Goal: Transaction & Acquisition: Purchase product/service

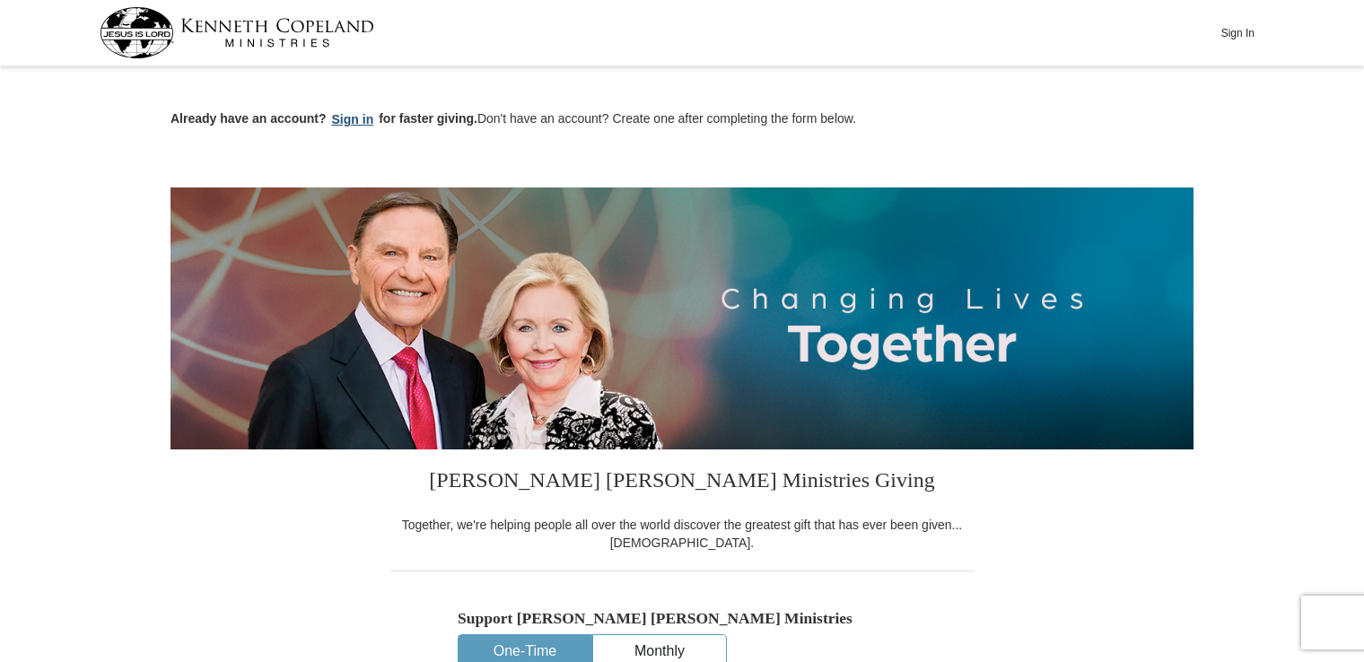
click at [348, 116] on button "Sign in" at bounding box center [353, 120] width 53 height 21
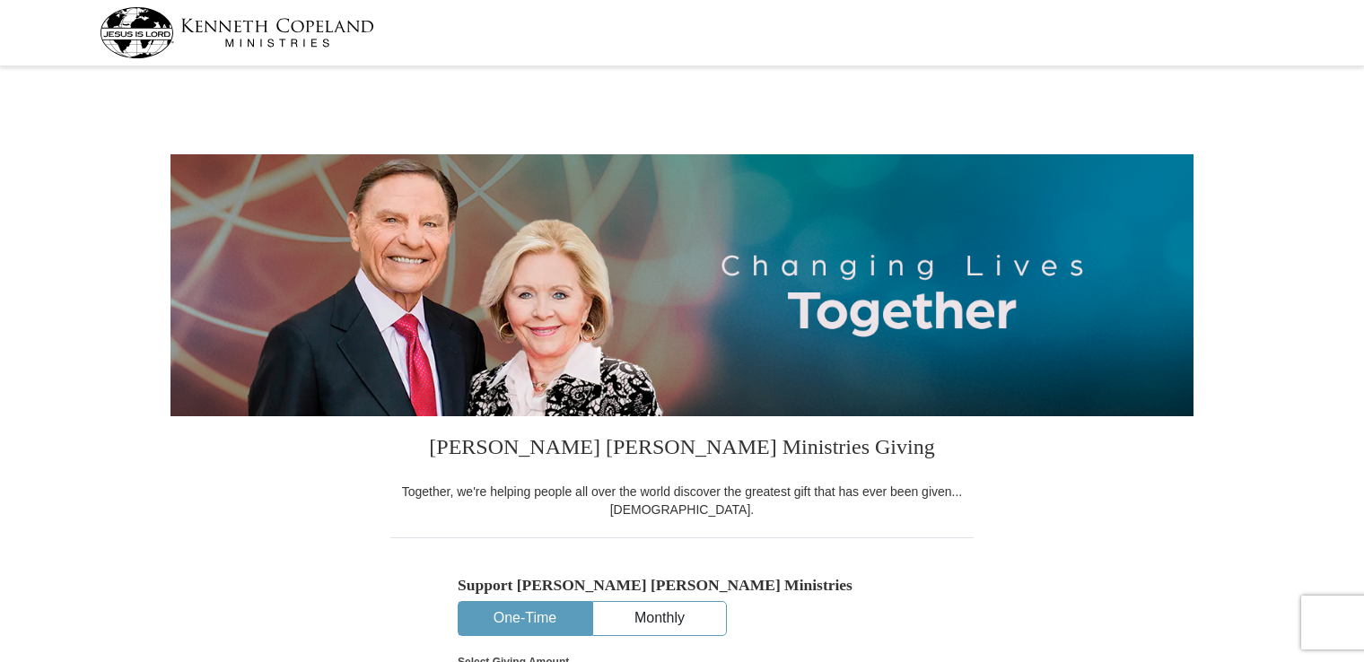
select select "FL"
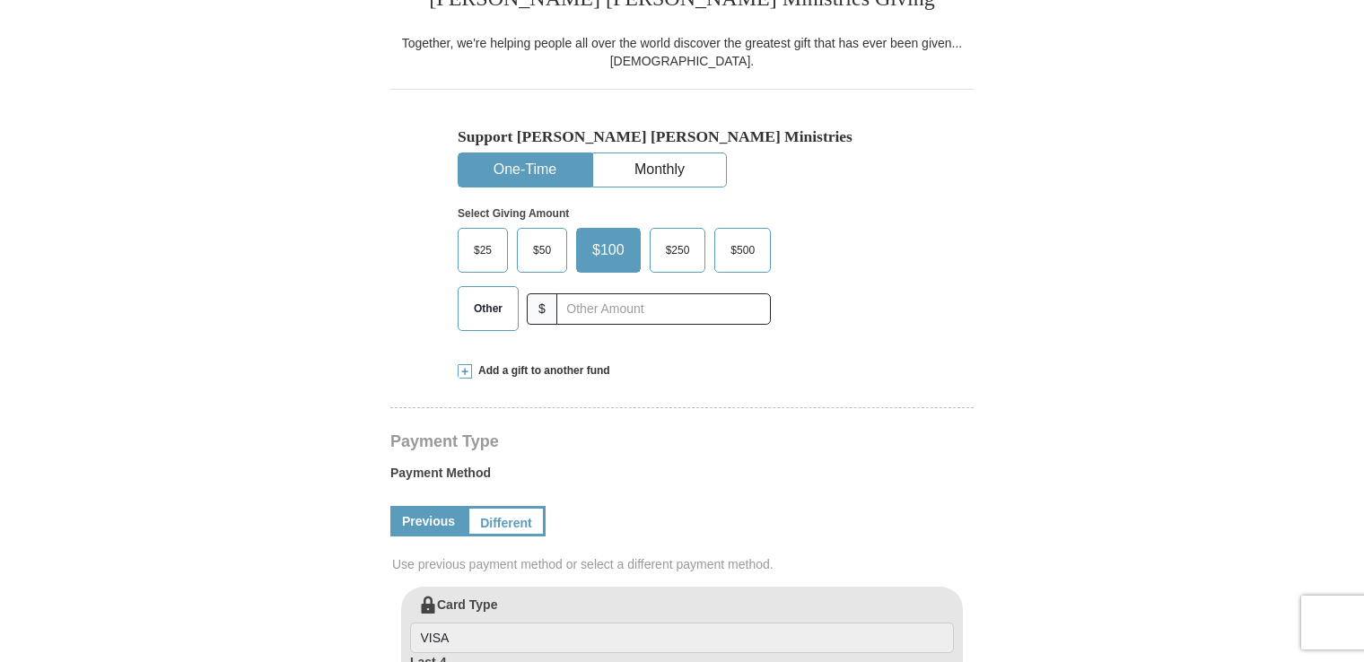
scroll to position [451, 0]
click at [514, 209] on strong "Select Giving Amount" at bounding box center [513, 212] width 111 height 13
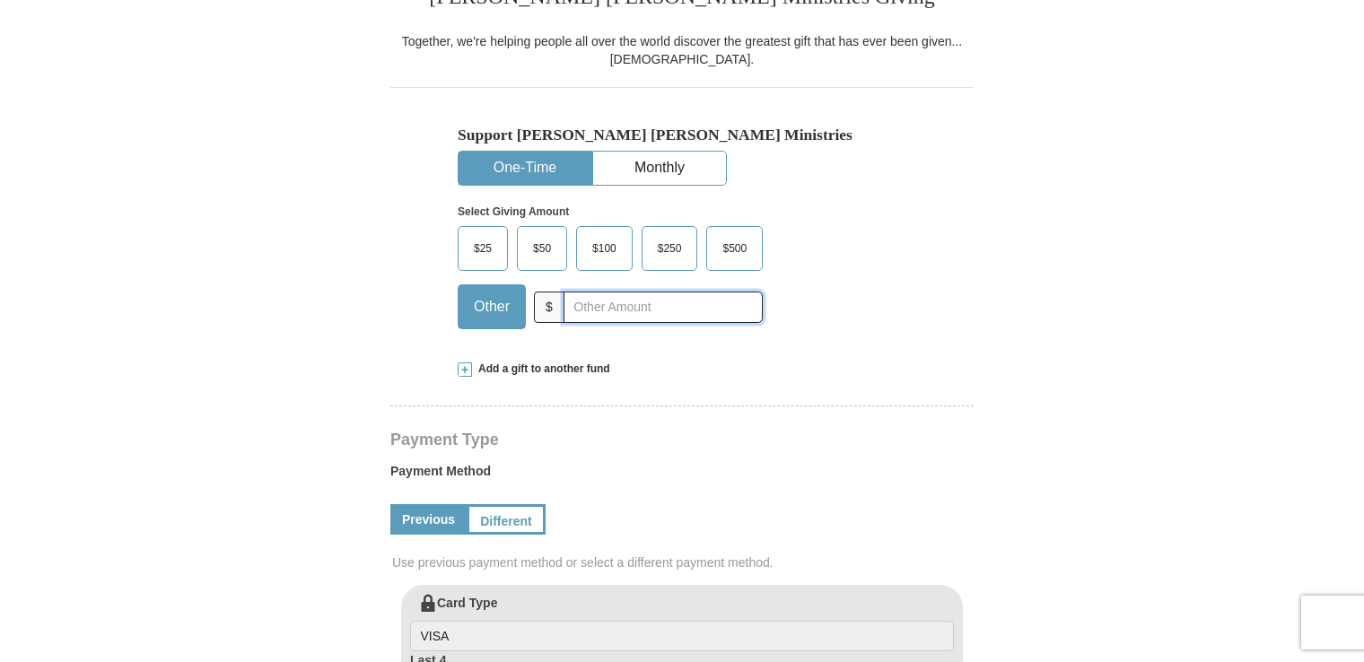
click at [591, 300] on input "text" at bounding box center [663, 307] width 199 height 31
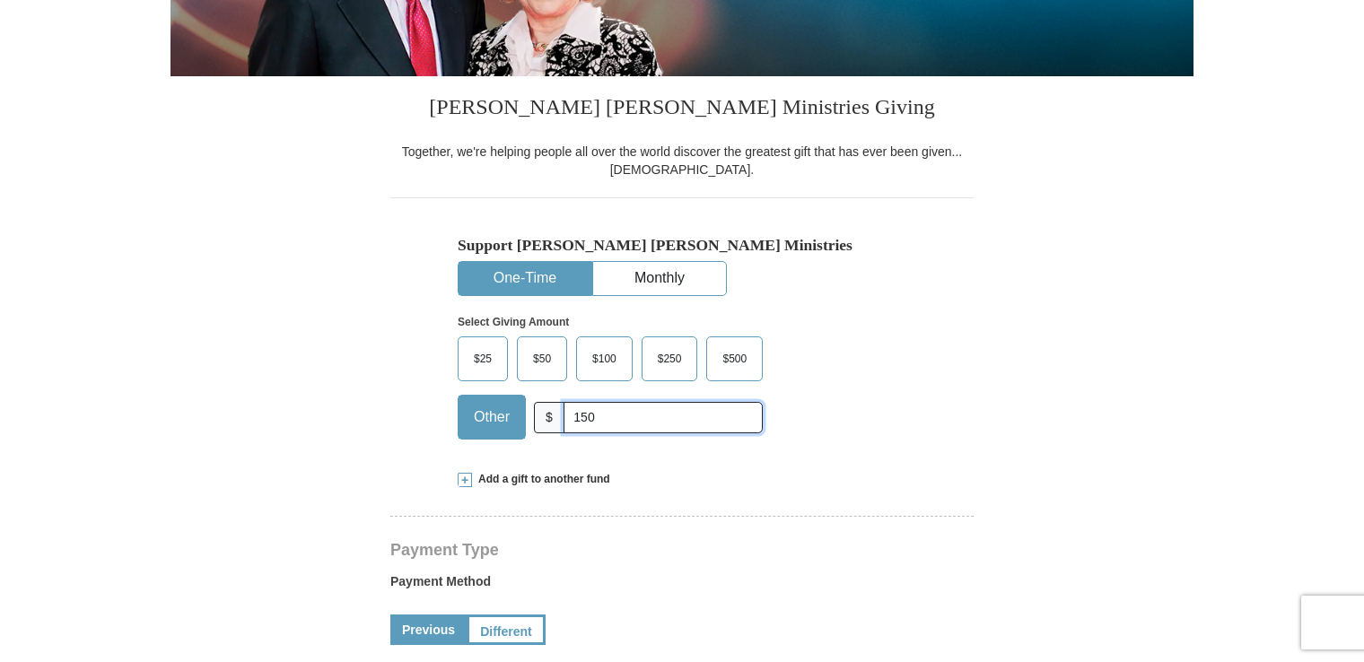
scroll to position [0, 0]
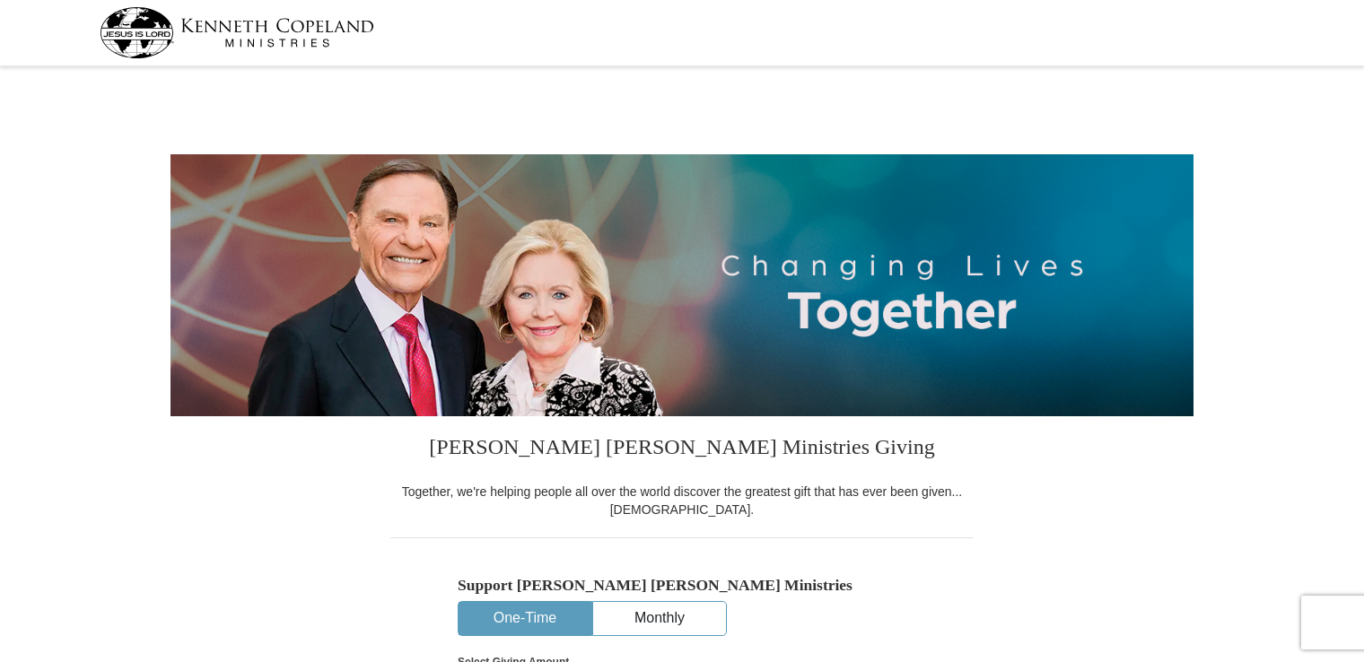
type input "150"
select select "FL"
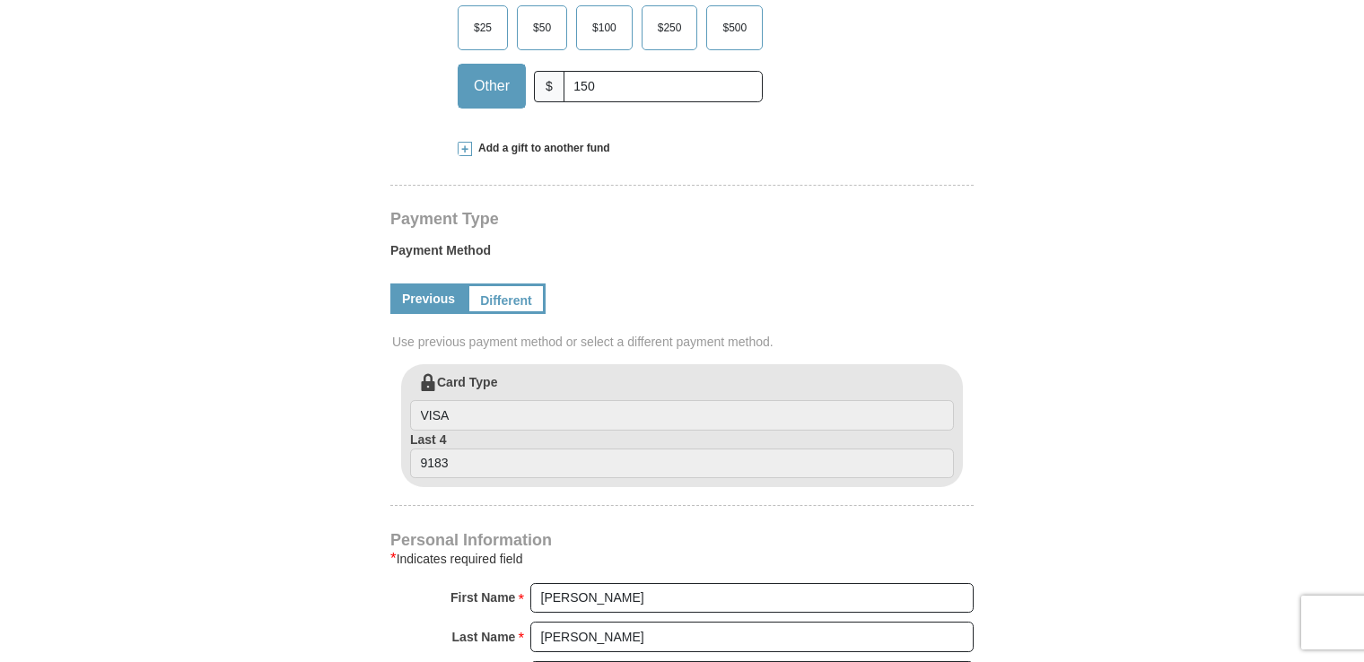
scroll to position [670, 0]
click at [504, 149] on span "Add a gift to another fund" at bounding box center [541, 150] width 138 height 15
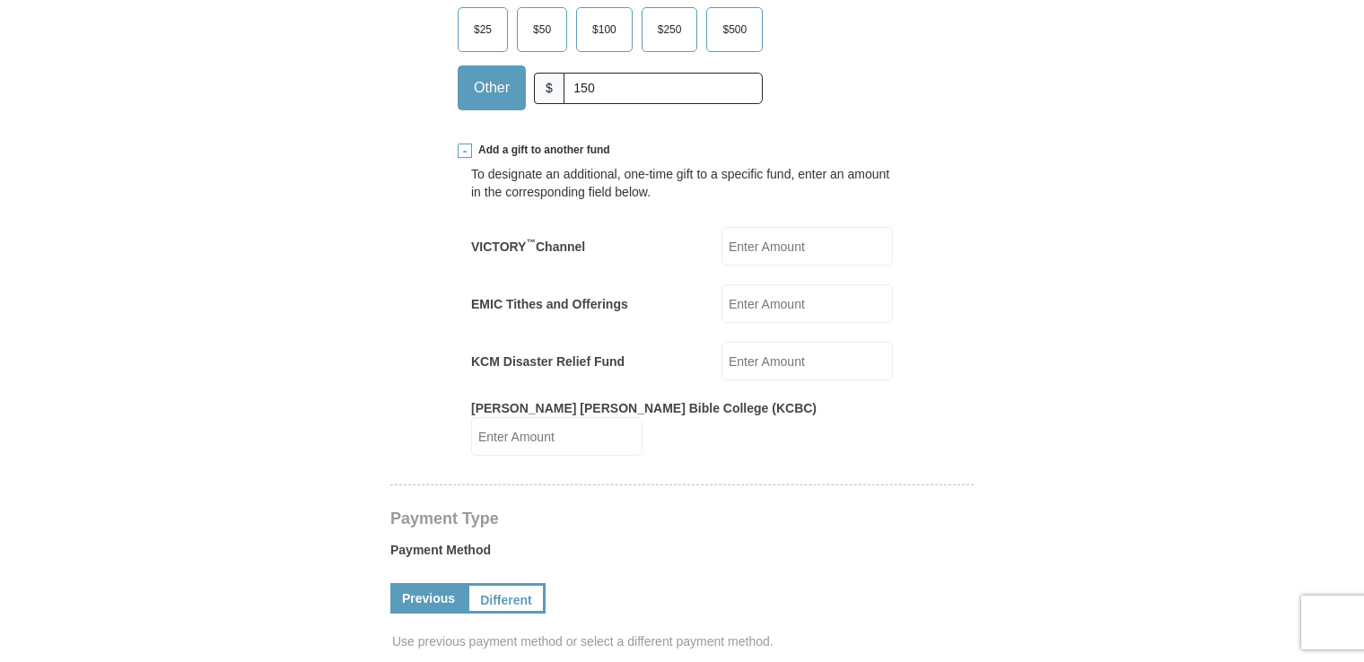
click at [758, 362] on input "KCM Disaster Relief Fund" at bounding box center [807, 361] width 171 height 39
type input "150"
drag, startPoint x: 601, startPoint y: 84, endPoint x: 553, endPoint y: 84, distance: 48.5
click at [553, 84] on div "Other $ 150" at bounding box center [610, 88] width 305 height 45
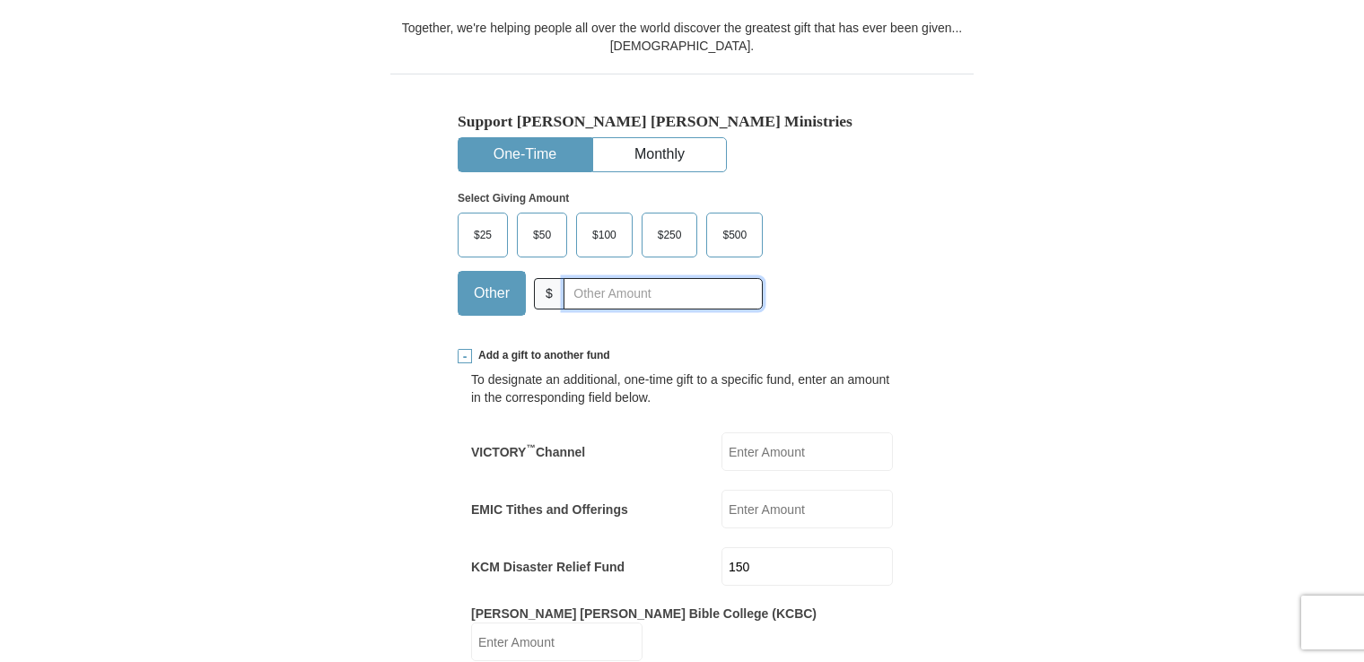
scroll to position [462, 0]
click at [530, 156] on button "One-Time" at bounding box center [525, 156] width 133 height 33
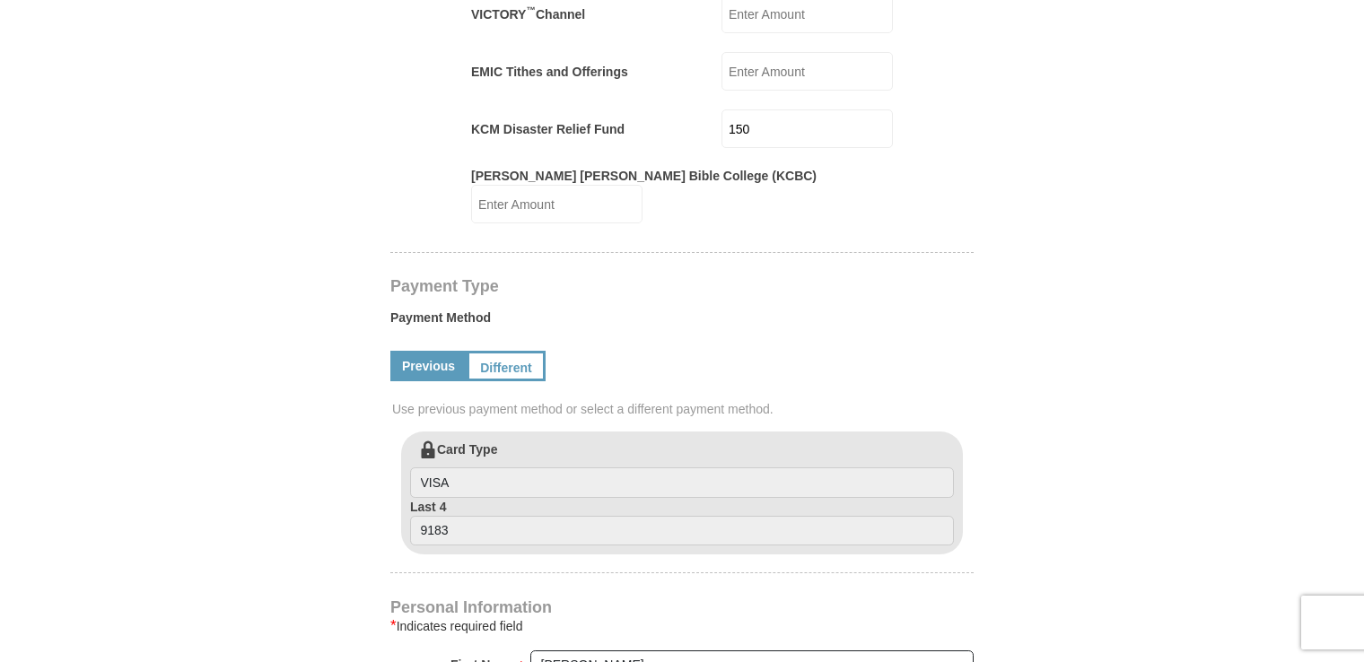
scroll to position [907, 0]
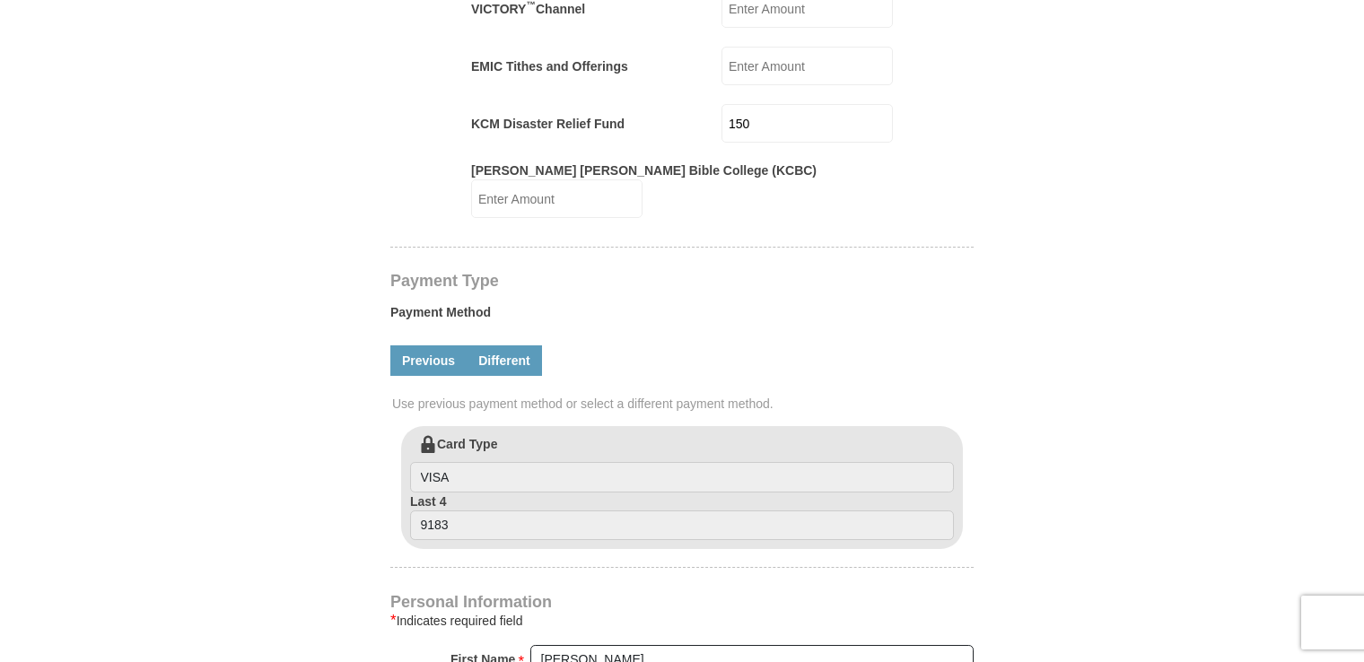
click at [503, 346] on link "Different" at bounding box center [504, 361] width 75 height 31
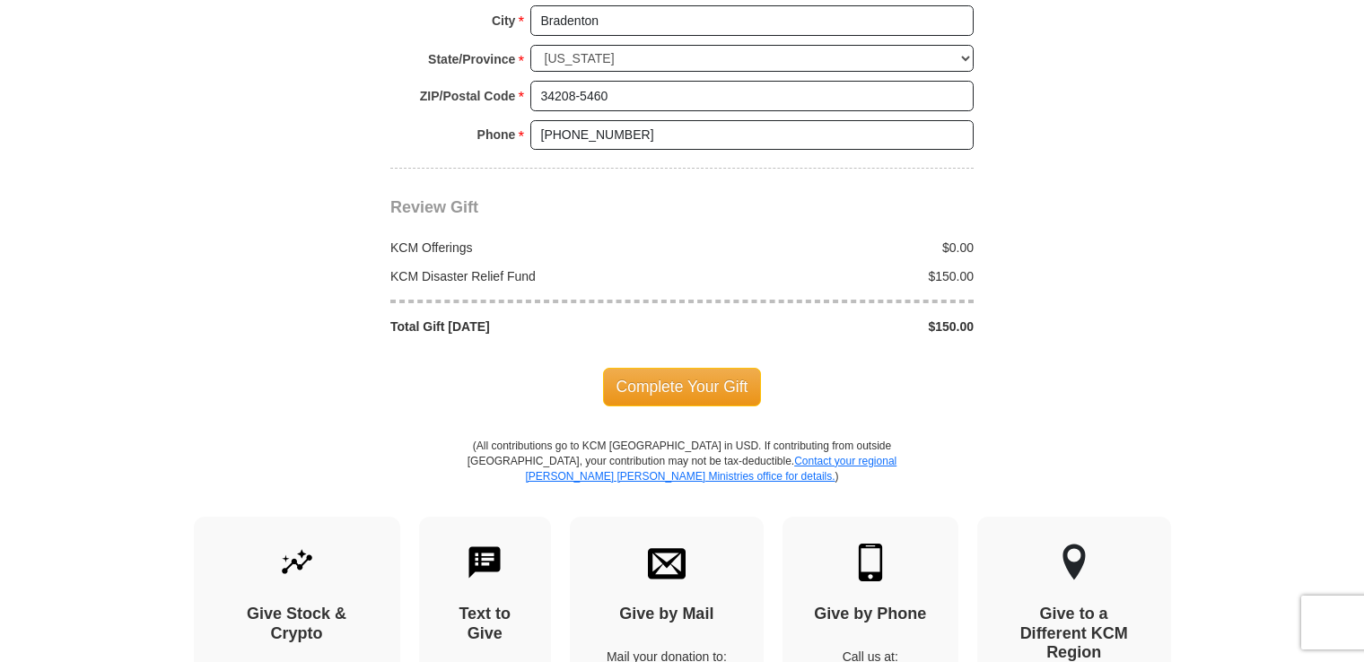
scroll to position [1997, 0]
click at [675, 367] on span "Complete Your Gift" at bounding box center [682, 386] width 159 height 38
